Goal: Transaction & Acquisition: Subscribe to service/newsletter

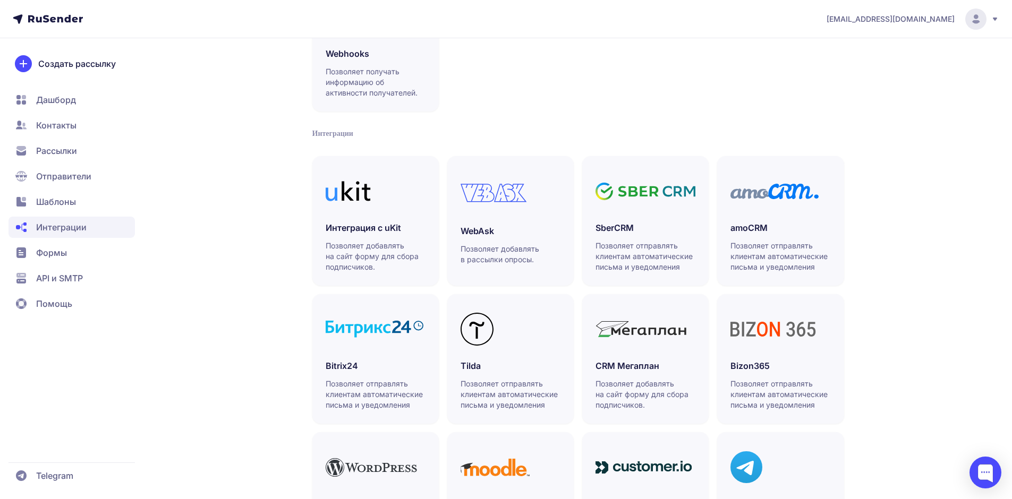
scroll to position [231, 0]
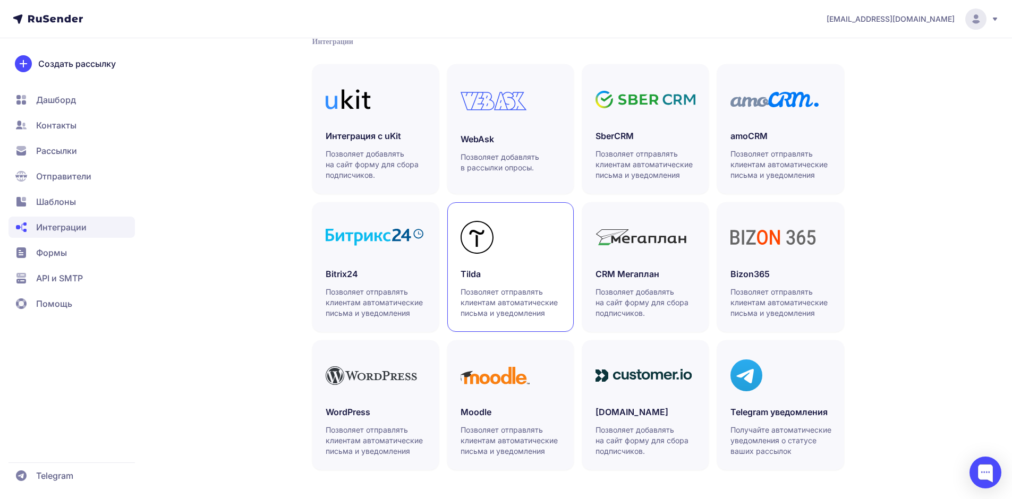
click at [506, 277] on h3 "Tilda" at bounding box center [510, 274] width 100 height 13
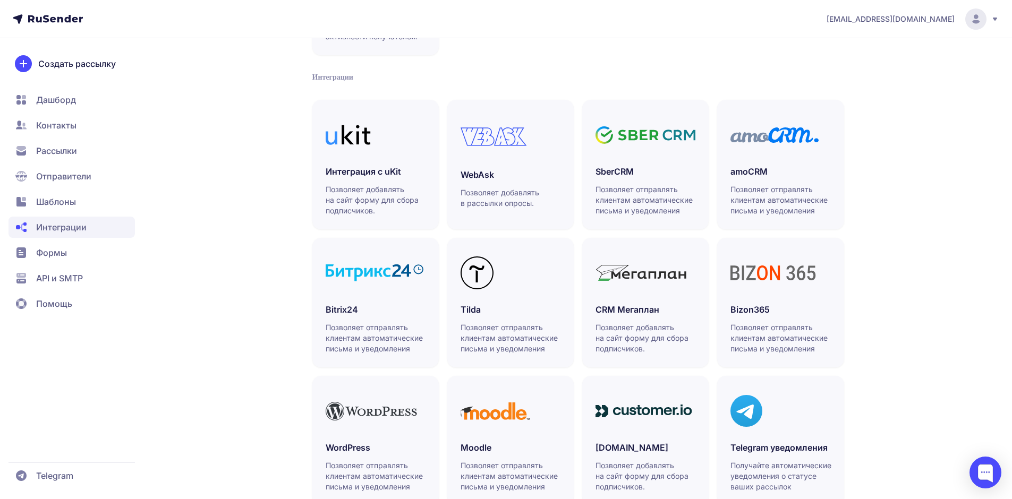
scroll to position [125, 0]
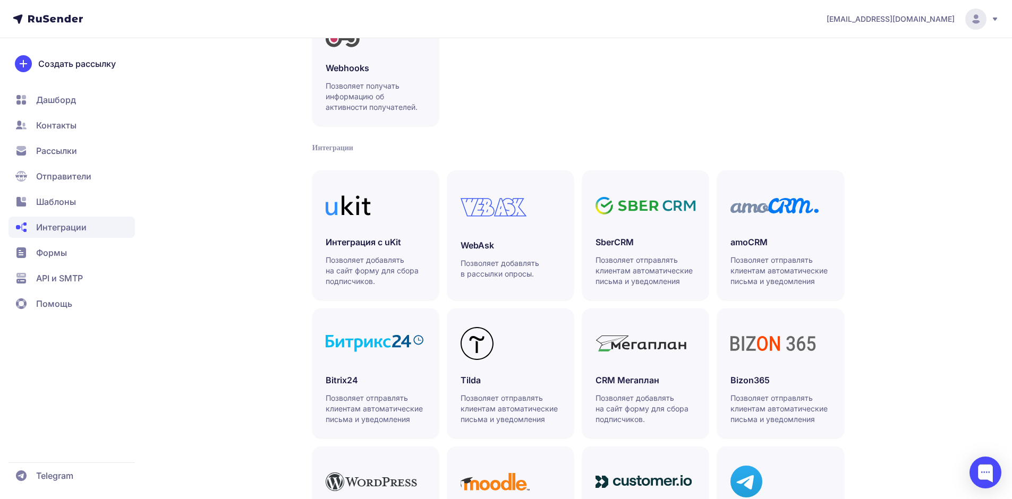
click at [51, 298] on span "Помощь" at bounding box center [54, 303] width 36 height 13
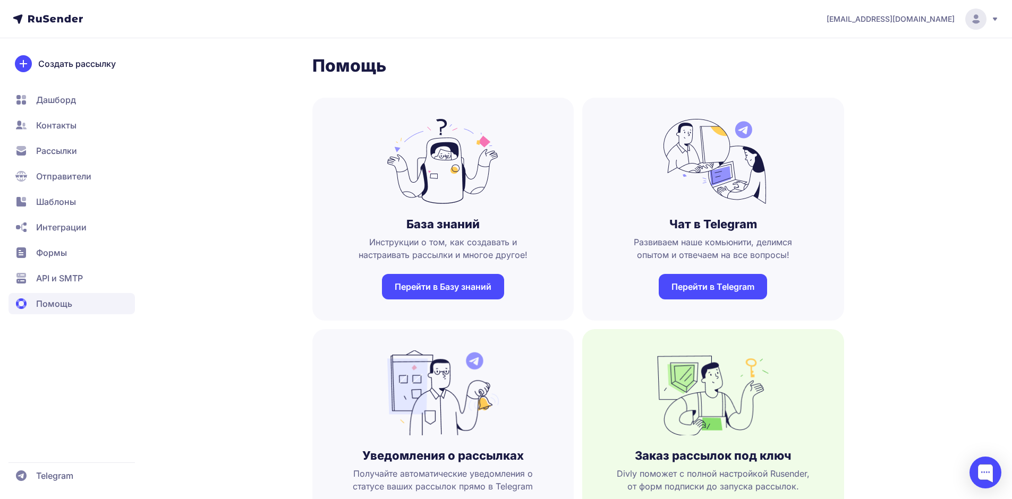
click at [54, 100] on span "Дашборд" at bounding box center [56, 99] width 40 height 13
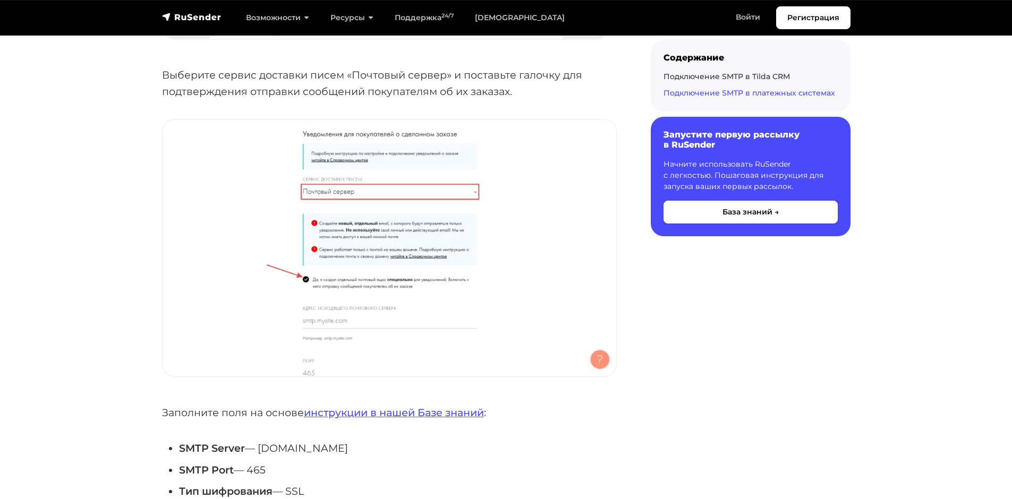
scroll to position [4089, 0]
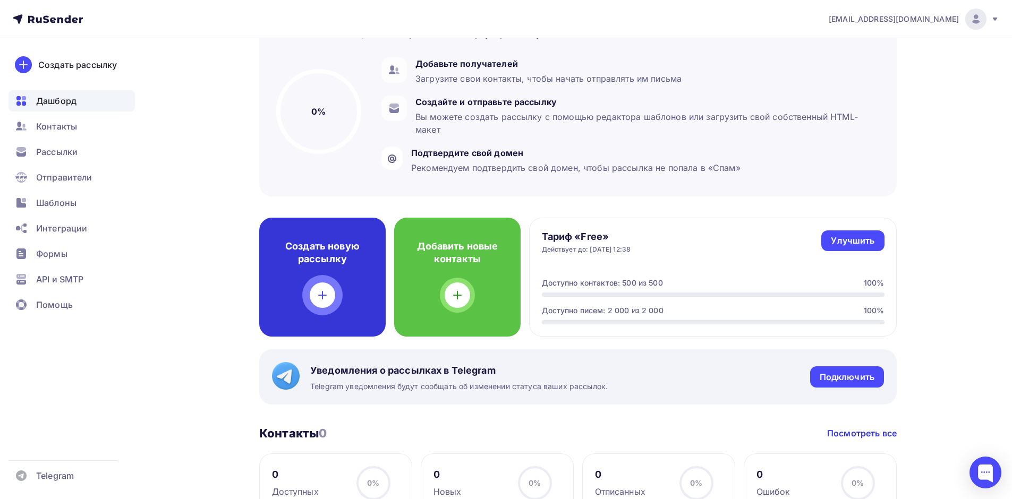
scroll to position [106, 0]
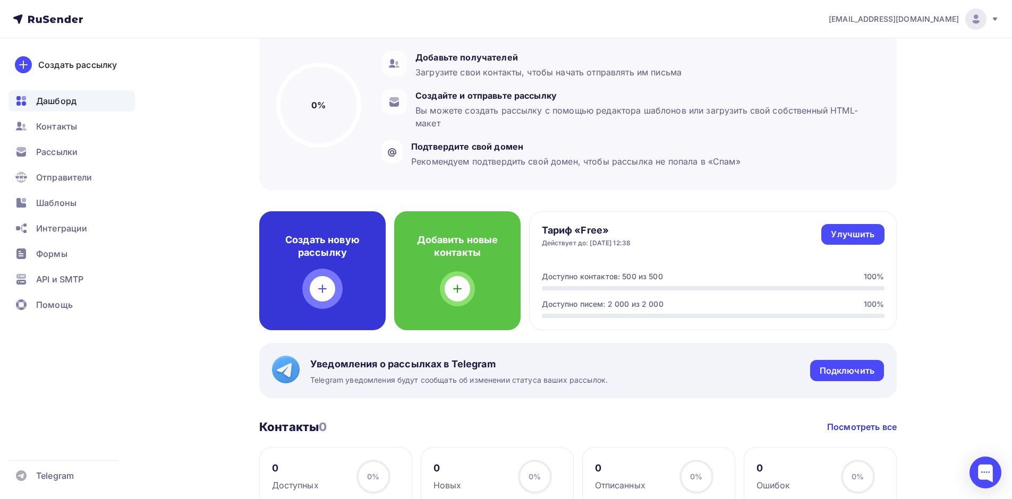
click at [311, 277] on div "Создать новую рассылку" at bounding box center [322, 270] width 126 height 119
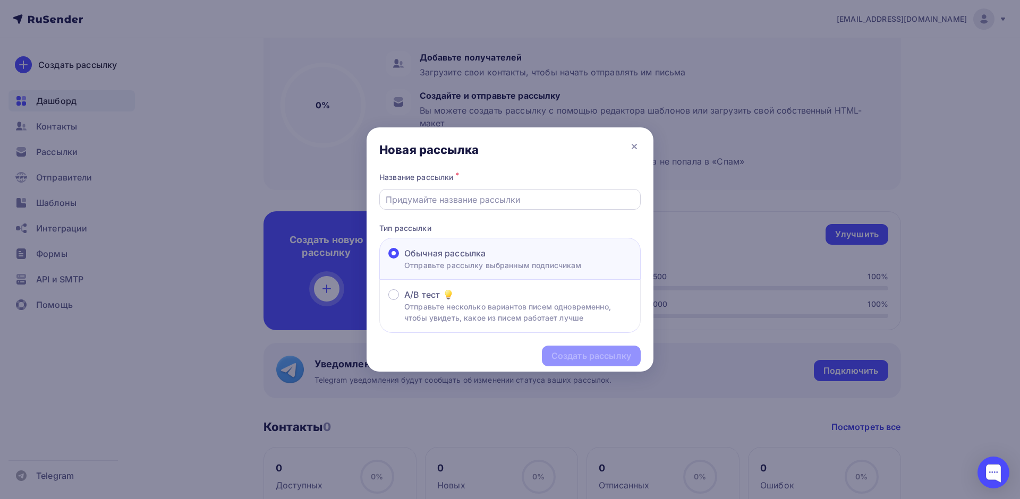
click at [443, 200] on input "text" at bounding box center [510, 199] width 249 height 13
click at [447, 199] on input "text" at bounding box center [510, 199] width 249 height 13
type input "Презентация КВН"
click at [572, 352] on div "Создать рассылку" at bounding box center [591, 356] width 80 height 12
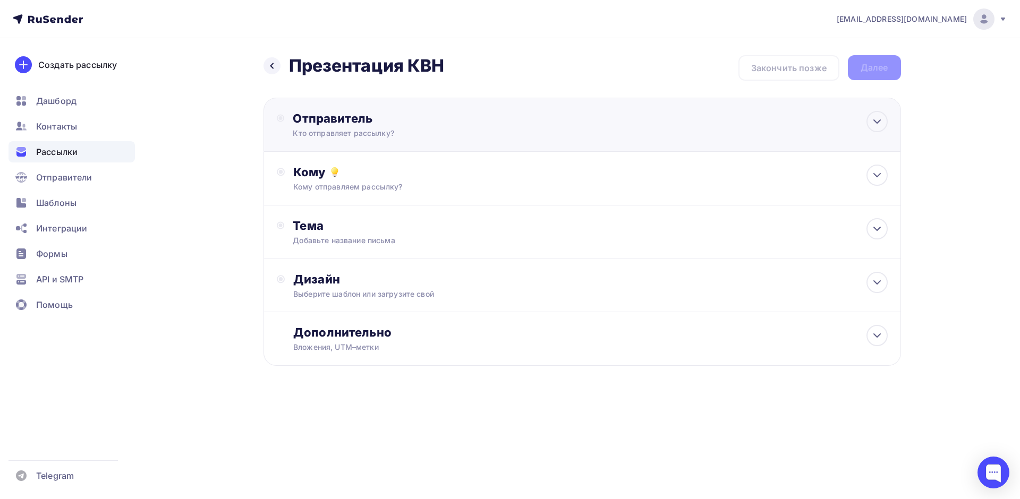
click at [462, 130] on div "Кто отправляет рассылку?" at bounding box center [396, 133] width 207 height 11
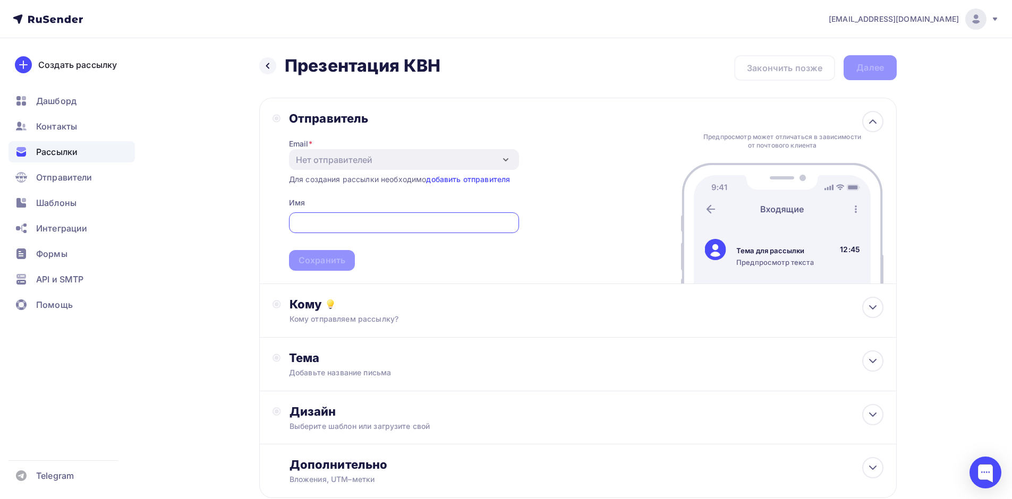
click at [654, 180] on div "Отправитель Email * Нет отправителей Добавить отправителя Для создания рассылки…" at bounding box center [577, 191] width 637 height 186
click at [365, 226] on input "text" at bounding box center [404, 223] width 218 height 13
click at [533, 180] on div "Отправитель Email * Нет отправителей Добавить отправителя Для создания рассылки…" at bounding box center [577, 191] width 637 height 186
click at [277, 119] on circle at bounding box center [277, 118] width 4 height 4
drag, startPoint x: 277, startPoint y: 114, endPoint x: 373, endPoint y: 126, distance: 96.9
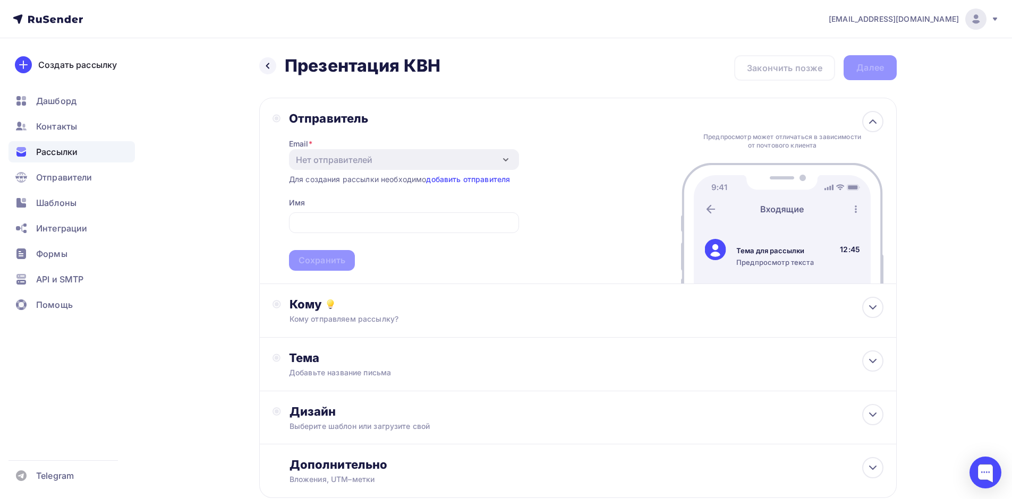
click at [279, 114] on icon at bounding box center [276, 118] width 8 height 8
click at [373, 126] on div "Email * Нет отправителей Добавить отправителя Для создания рассылки необходимо …" at bounding box center [404, 198] width 230 height 145
click at [441, 221] on input "text" at bounding box center [404, 223] width 218 height 13
click at [432, 194] on div "Email * Нет отправителей Добавить отправителя Для создания рассылки необходимо …" at bounding box center [404, 198] width 230 height 145
click at [458, 182] on link "добавить отправителя" at bounding box center [468, 179] width 84 height 9
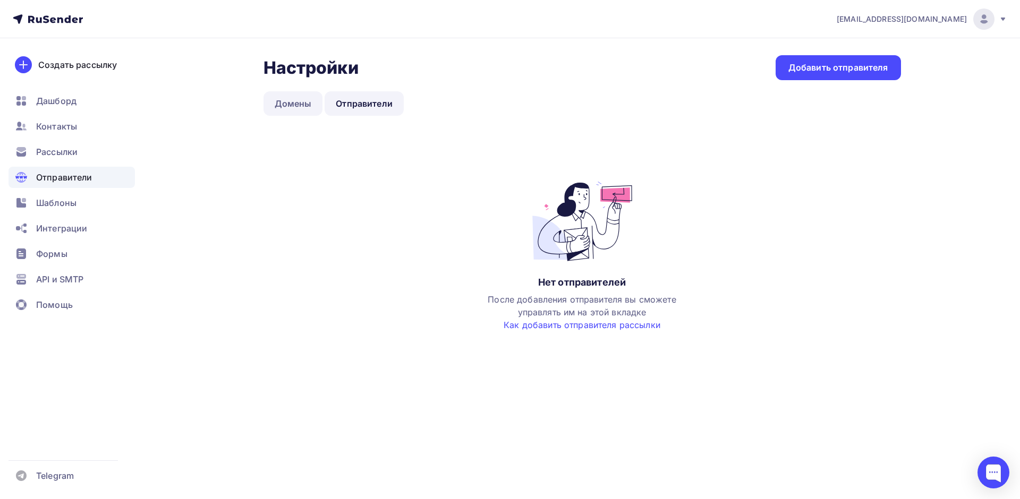
click at [303, 104] on link "Домены" at bounding box center [292, 103] width 59 height 24
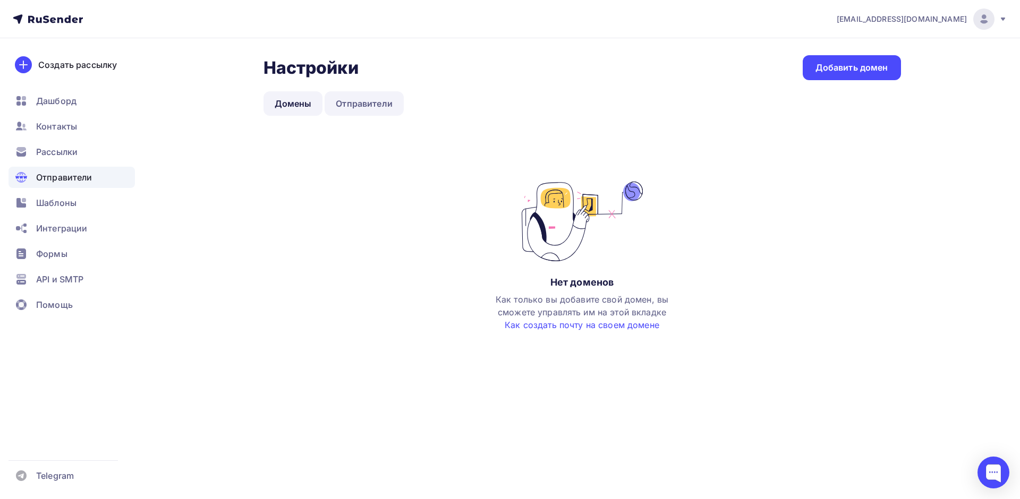
click at [353, 102] on link "Отправители" at bounding box center [363, 103] width 79 height 24
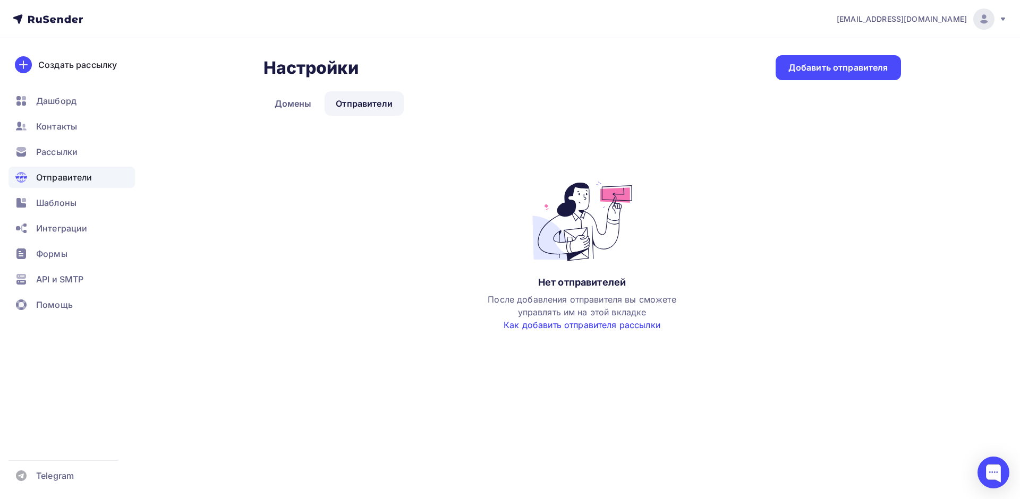
click at [575, 326] on link "Как добавить отправителя рассылки" at bounding box center [581, 325] width 157 height 11
click at [807, 66] on div "Добавить отправителя" at bounding box center [838, 68] width 100 height 12
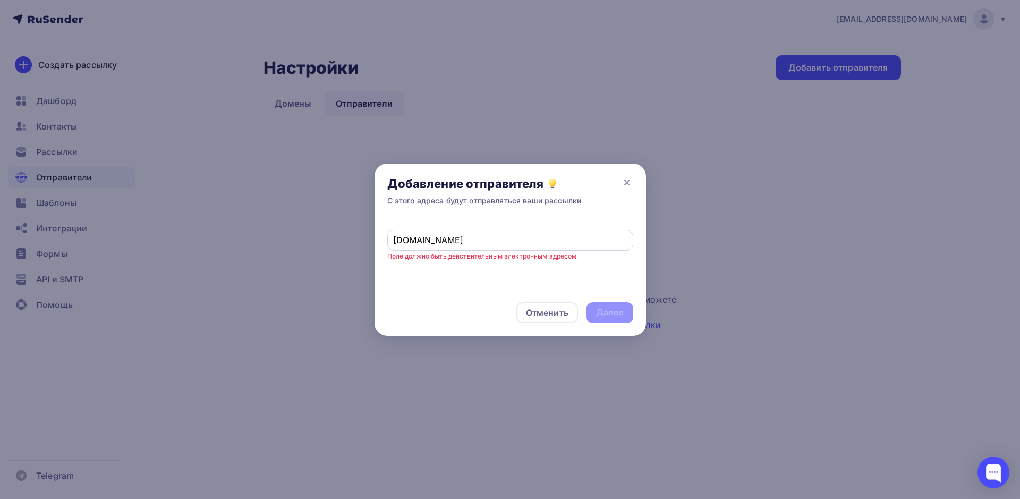
drag, startPoint x: 528, startPoint y: 257, endPoint x: 514, endPoint y: 250, distance: 15.9
click at [528, 256] on small "Поле должно быть действительным электронным адресом" at bounding box center [482, 256] width 190 height 8
click at [417, 256] on small "Поле должно быть действительным электронным адресом" at bounding box center [482, 256] width 190 height 8
click at [508, 255] on small "Поле должно быть действительным электронным адресом" at bounding box center [482, 256] width 190 height 8
click at [511, 240] on input "kvnstroymail.ru" at bounding box center [510, 240] width 234 height 13
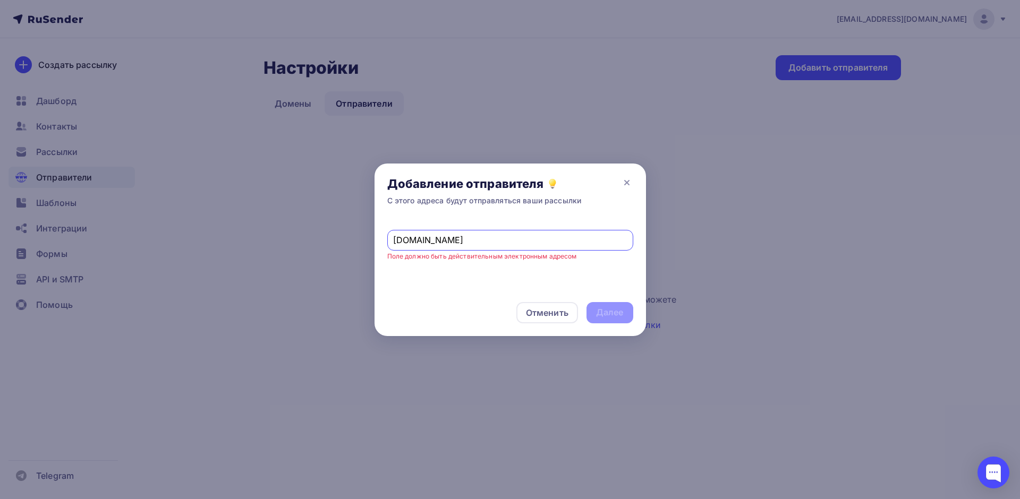
click at [427, 240] on input "kvnstroymail.ru" at bounding box center [510, 240] width 234 height 13
type input "kvnstroy@mail.ru"
click at [610, 317] on div "Далее" at bounding box center [610, 312] width 28 height 12
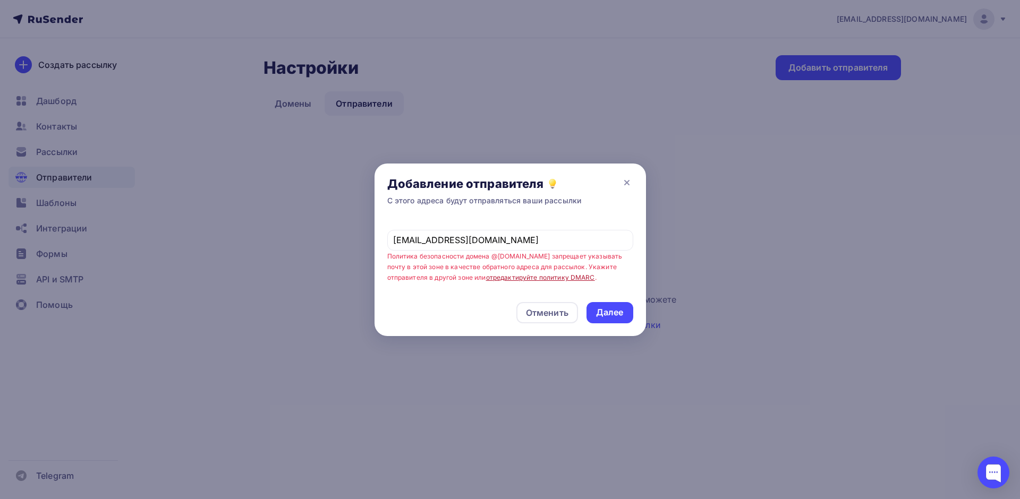
click at [486, 277] on link "отредактируйте политику DMARC" at bounding box center [540, 277] width 109 height 8
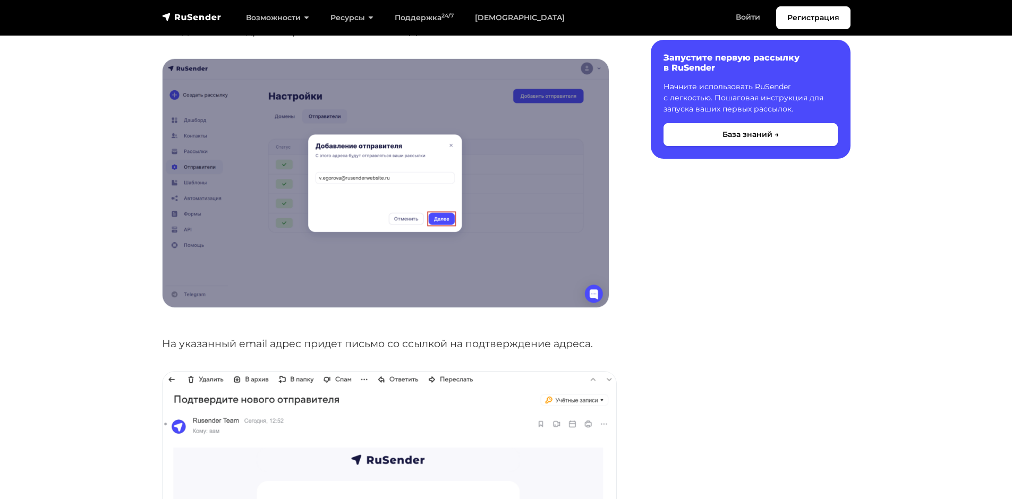
scroll to position [478, 0]
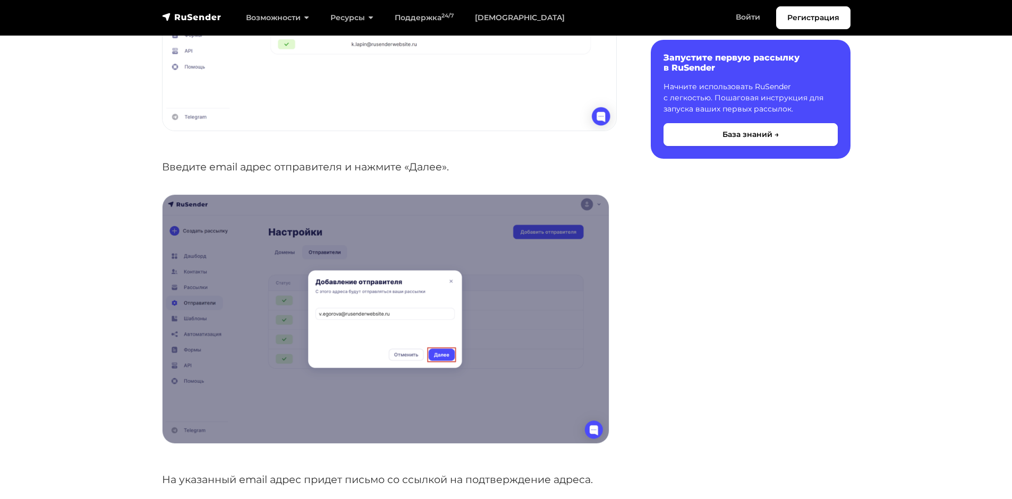
drag, startPoint x: 772, startPoint y: 350, endPoint x: 554, endPoint y: 412, distance: 226.4
